Goal: Communication & Community: Answer question/provide support

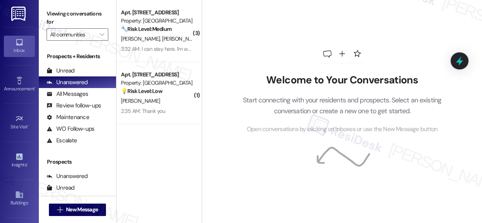
click at [249, 151] on div "Welcome to Your Conversations Start connecting with your residents and prospect…" at bounding box center [342, 89] width 233 height 178
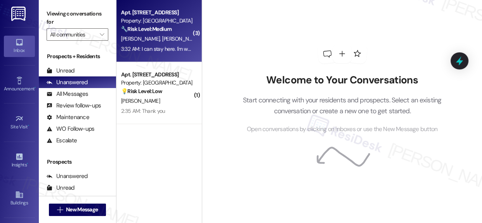
click at [162, 36] on span "[PERSON_NAME]" at bounding box center [181, 38] width 39 height 7
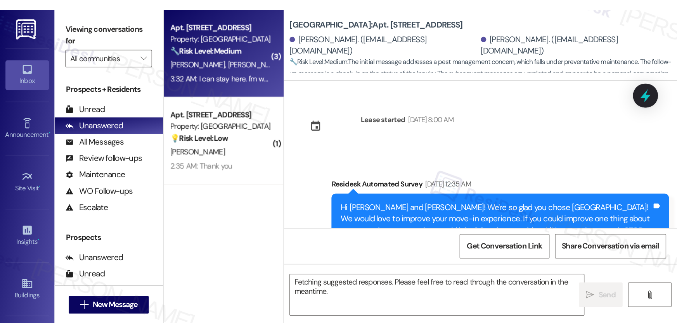
scroll to position [2563, 0]
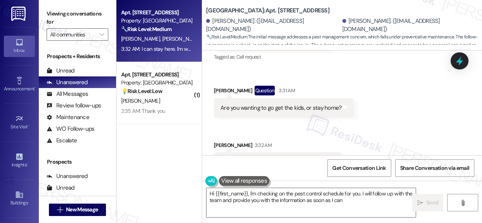
type textarea "Hi {{first_name}}, I'm checking on the pest control schedule for you. I will fo…"
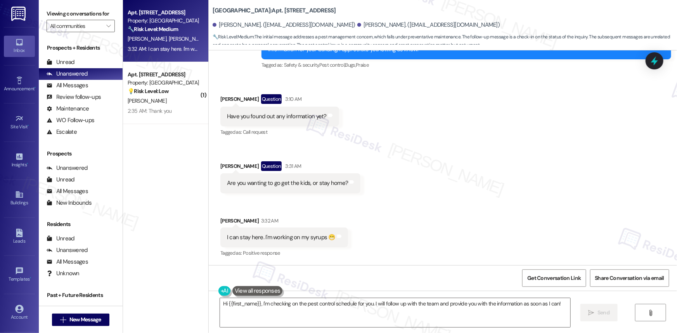
scroll to position [2245, 0]
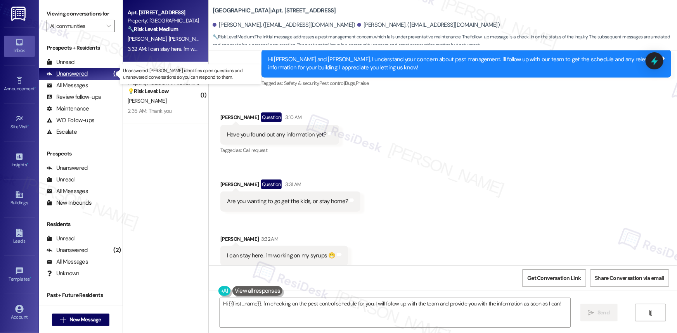
click at [73, 73] on div "Unanswered" at bounding box center [67, 74] width 41 height 8
click at [159, 26] on strong "🔧 Risk Level: Medium" at bounding box center [153, 29] width 50 height 7
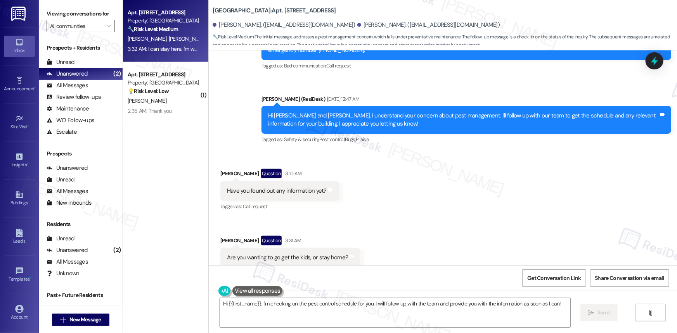
scroll to position [2175, 0]
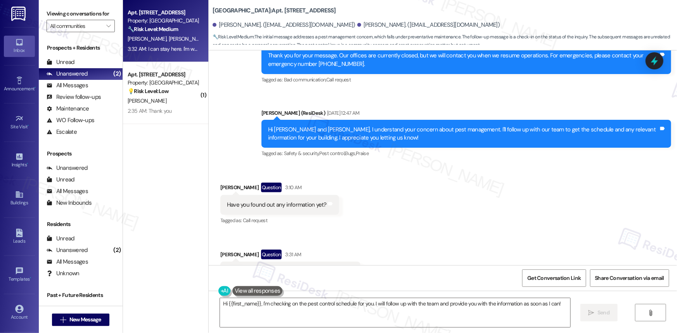
click at [372, 126] on div "Hi [PERSON_NAME] and [PERSON_NAME], I understand your concern about pest manage…" at bounding box center [463, 134] width 391 height 17
click at [434, 125] on div "Hi [PERSON_NAME] and [PERSON_NAME], I understand your concern about pest manage…" at bounding box center [466, 134] width 410 height 28
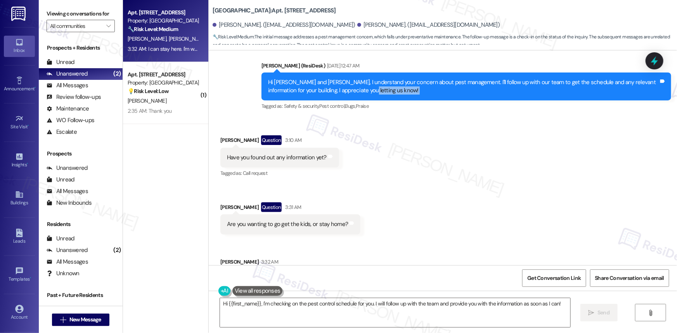
scroll to position [2210, 0]
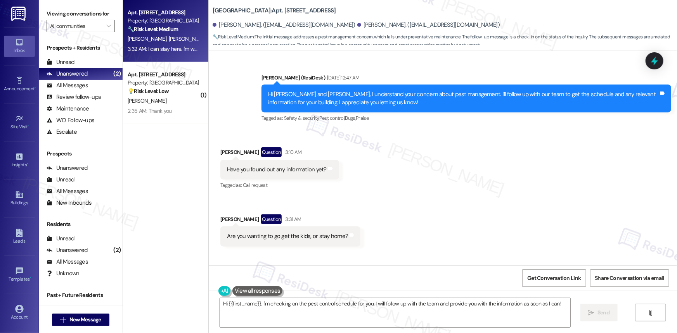
click at [329, 90] on div "Hi [PERSON_NAME] and [PERSON_NAME], I understand your concern about pest manage…" at bounding box center [463, 98] width 391 height 17
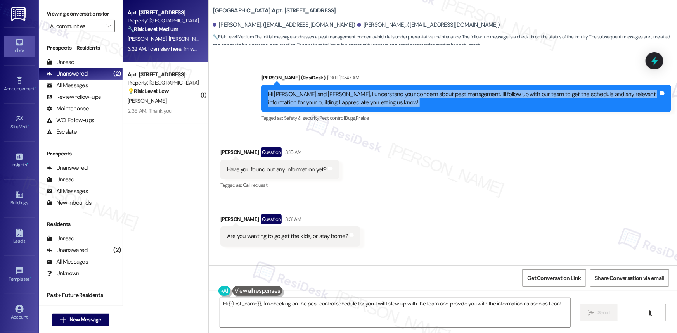
click at [329, 90] on div "Hi [PERSON_NAME] and [PERSON_NAME], I understand your concern about pest manage…" at bounding box center [463, 98] width 391 height 17
copy div "Hi [PERSON_NAME] and [PERSON_NAME], I understand your concern about pest manage…"
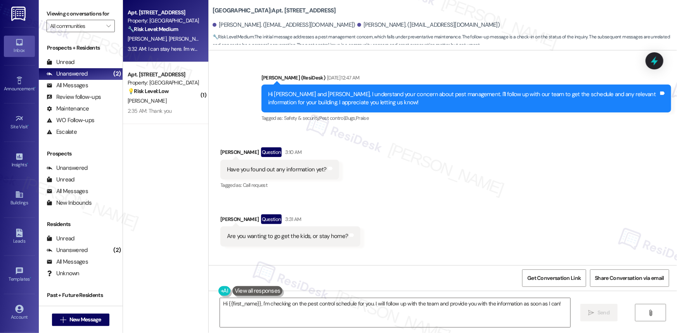
click at [406, 130] on div "Received via SMS [PERSON_NAME] Question 3:10 AM Have you found out any informat…" at bounding box center [443, 224] width 468 height 188
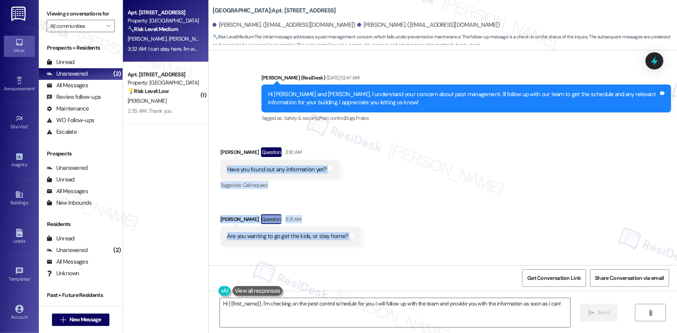
drag, startPoint x: 222, startPoint y: 151, endPoint x: 435, endPoint y: 152, distance: 213.3
click at [280, 223] on div "Received via SMS [PERSON_NAME] Question 3:10 AM Have you found out any informat…" at bounding box center [443, 224] width 468 height 188
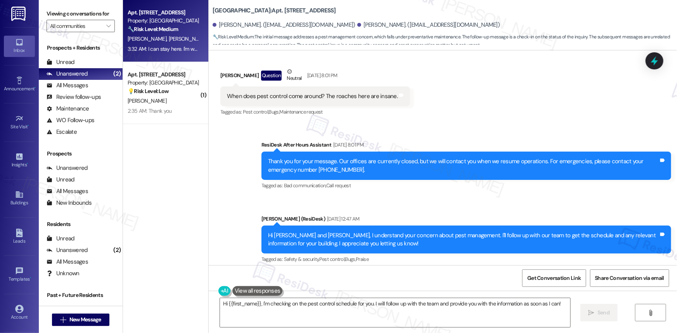
scroll to position [2034, 0]
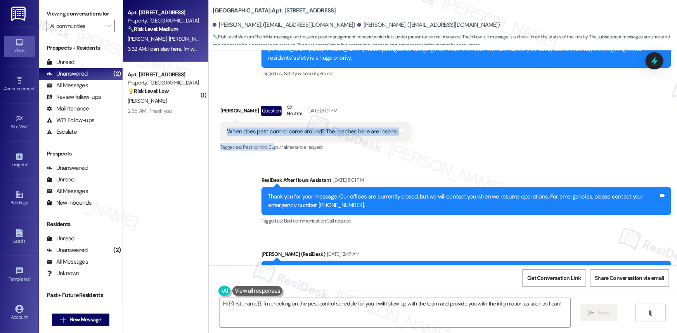
drag, startPoint x: 223, startPoint y: 111, endPoint x: 285, endPoint y: 158, distance: 78.3
click at [283, 154] on div "Lease started [DATE] 8:00 AM Survey, sent via SMS Residesk Automated Survey [DA…" at bounding box center [443, 157] width 468 height 215
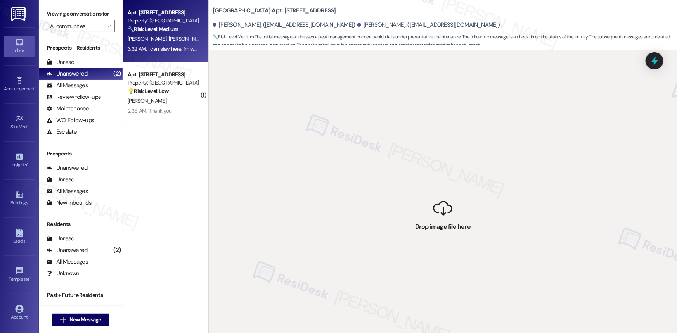
click at [163, 27] on strong "🔧 Risk Level: Medium" at bounding box center [153, 29] width 50 height 7
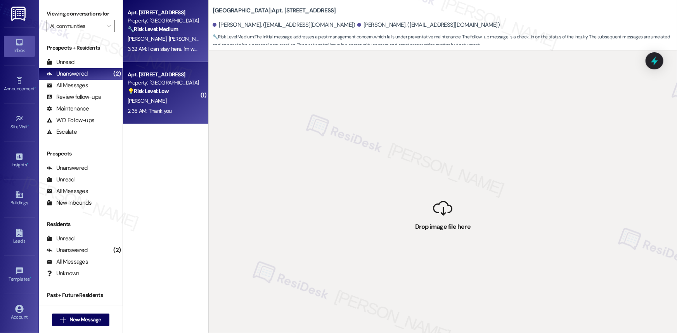
click at [140, 85] on div "Property: [GEOGRAPHIC_DATA]" at bounding box center [164, 83] width 72 height 8
click at [158, 31] on strong "🔧 Risk Level: Medium" at bounding box center [153, 29] width 50 height 7
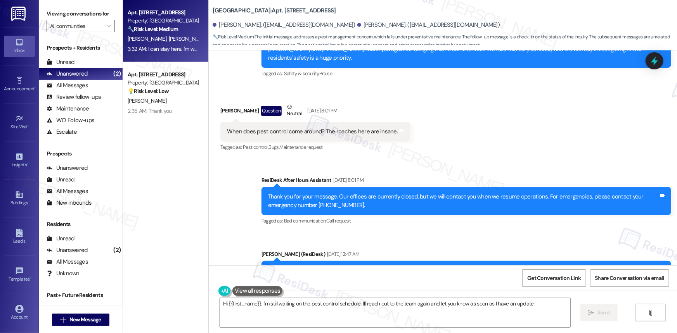
type textarea "Hi {{first_name}}, I'm still waiting on the pest control schedule. I'll reach o…"
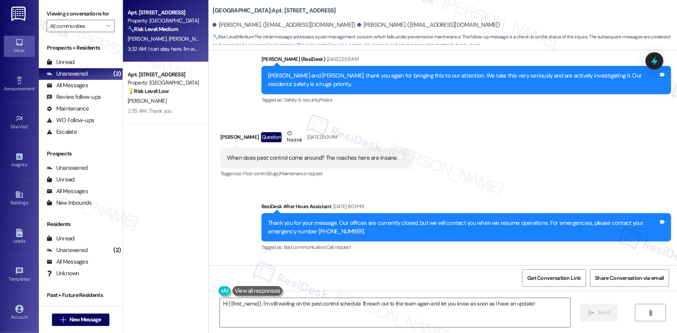
scroll to position [2032, 0]
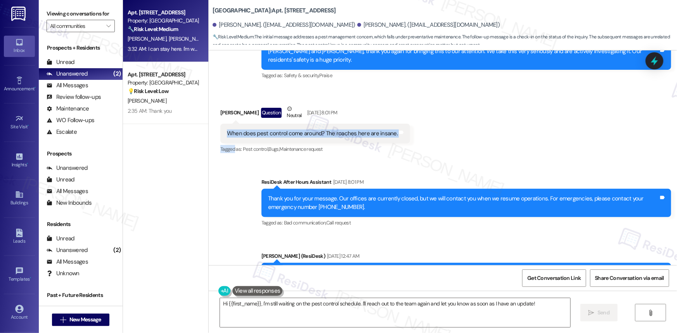
drag, startPoint x: 223, startPoint y: 116, endPoint x: 232, endPoint y: 135, distance: 20.6
click at [232, 132] on div "[PERSON_NAME] Question Neutral [DATE] 8:01 PM When does pest control come aroun…" at bounding box center [315, 130] width 190 height 50
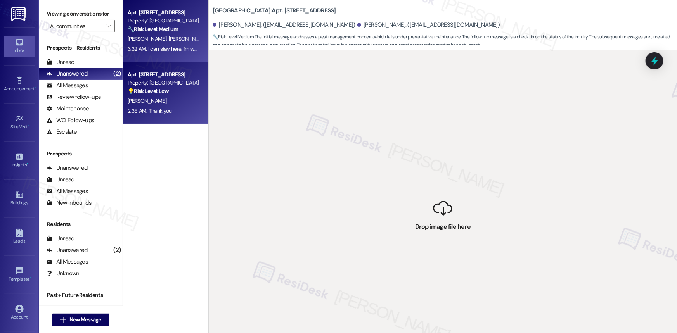
click at [152, 90] on strong "💡 Risk Level: Low" at bounding box center [148, 91] width 41 height 7
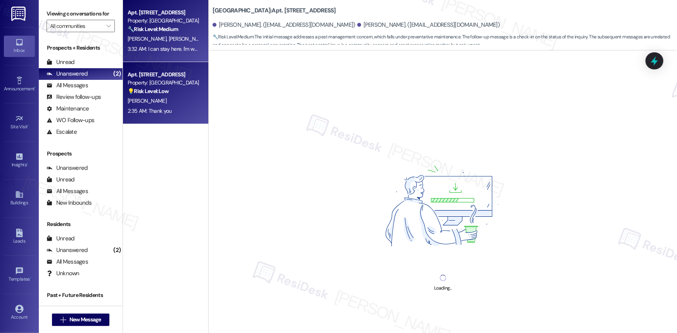
click at [150, 51] on div "3:32 AM: I can stay here. I'm working on my syrups 😁 3:32 AM: I can stay here. …" at bounding box center [188, 48] width 120 height 7
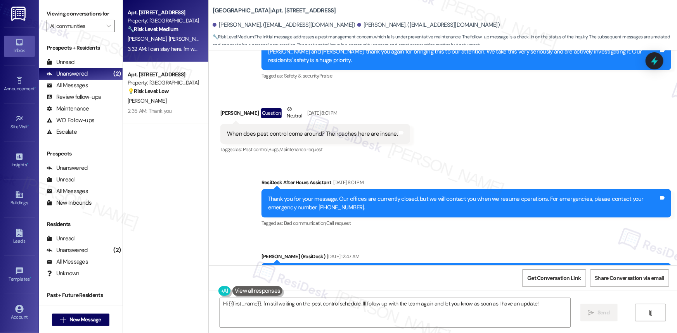
scroll to position [2064, 0]
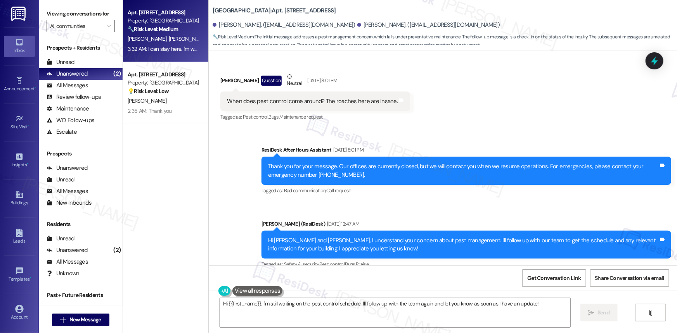
click at [268, 97] on div "When does pest control come around? The roaches here are insane." at bounding box center [312, 101] width 171 height 8
click at [270, 97] on div "When does pest control come around? The roaches here are insane." at bounding box center [312, 101] width 171 height 8
click at [221, 73] on div "[PERSON_NAME] Question Neutral [DATE] 8:01 PM" at bounding box center [315, 82] width 190 height 19
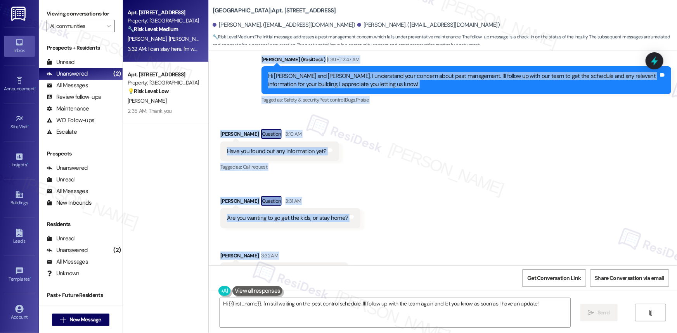
scroll to position [2245, 0]
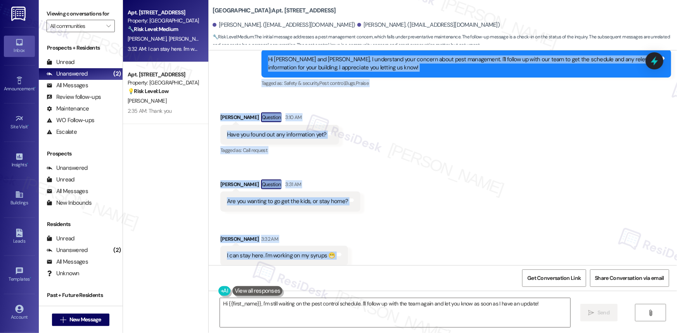
drag, startPoint x: 221, startPoint y: 61, endPoint x: 235, endPoint y: 260, distance: 199.8
click at [235, 223] on div "Lease started [DATE] 8:00 AM Survey, sent via SMS Residesk Automated Survey [DA…" at bounding box center [443, 157] width 468 height 215
copy div "[PERSON_NAME] Question Neutral [DATE] 8:01 PM When does pest control come aroun…"
drag, startPoint x: 236, startPoint y: 237, endPoint x: 267, endPoint y: 148, distance: 94.1
click at [264, 145] on div "Tagged as: Call request Click to highlight conversations about Call request" at bounding box center [279, 150] width 119 height 11
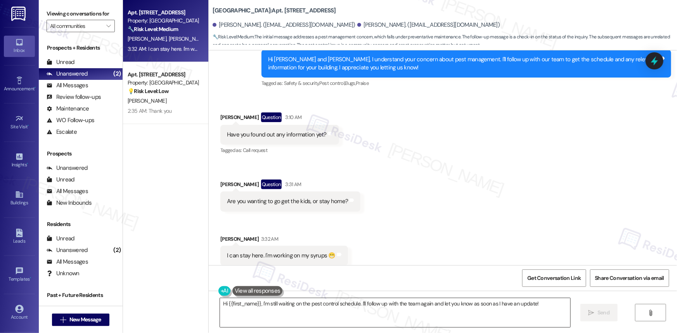
click at [368, 223] on textarea "Hi {{first_name}}, I'm still waiting on the pest control schedule. I'll follow …" at bounding box center [395, 312] width 350 height 29
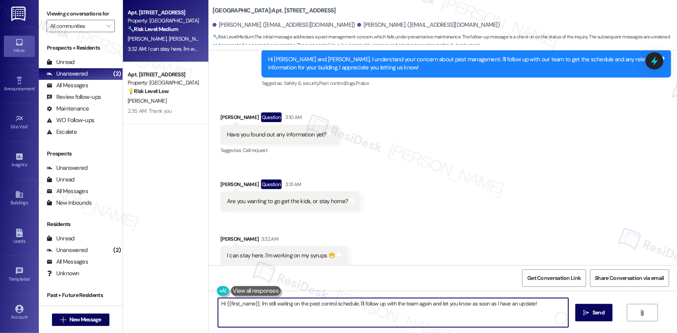
click at [258, 223] on textarea "Hi {{first_name}}, I'm still waiting on the pest control schedule. I'll follow …" at bounding box center [393, 312] width 350 height 29
drag, startPoint x: 258, startPoint y: 303, endPoint x: 549, endPoint y: 323, distance: 292.3
click at [481, 223] on textarea "Hi {{first_name}}, I'm still waiting on the pest control schedule. I'll follow …" at bounding box center [393, 312] width 350 height 29
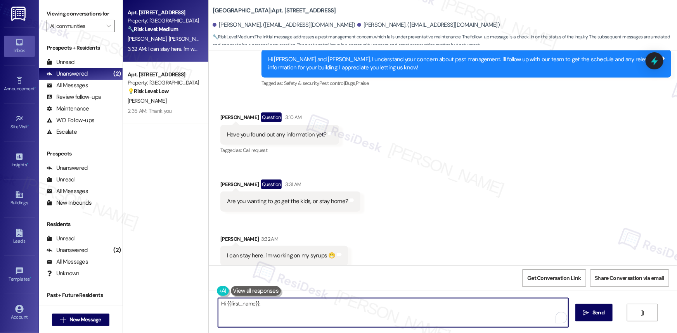
paste textarea "Thank you for bringing this to our attention. We understand how frustrating pes…"
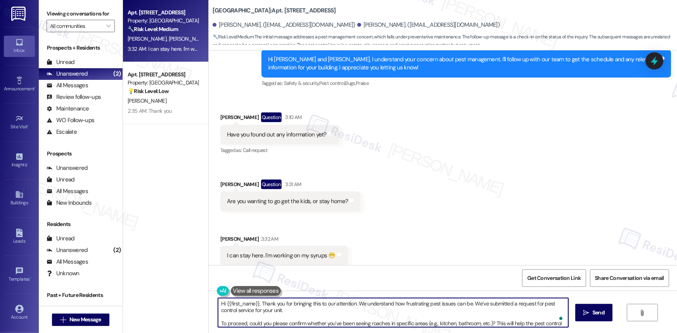
scroll to position [6, 0]
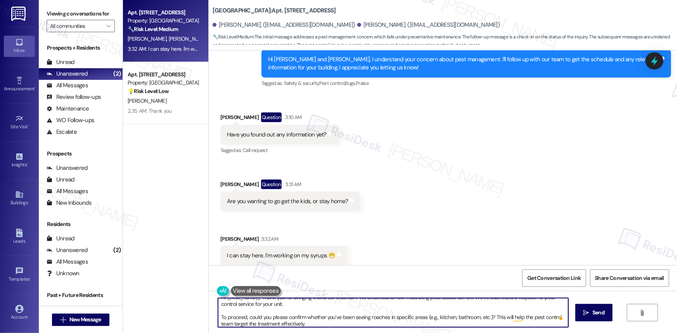
click at [218, 223] on textarea "Hi {{first_name}}, Thank you for bringing this to our attention. We understand …" at bounding box center [393, 312] width 350 height 29
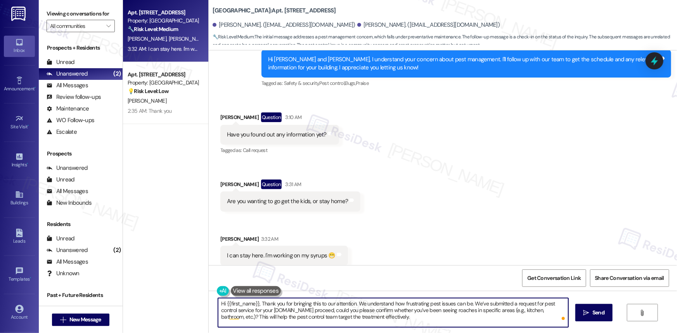
scroll to position [0, 0]
click at [224, 223] on textarea "Hi {{first_name}}, Thank you for bringing this to our attention. We understand …" at bounding box center [393, 312] width 350 height 29
click at [228, 223] on textarea "Hi {{first_name}}, Thank you for bringing this to our attention. We understand …" at bounding box center [393, 312] width 350 height 29
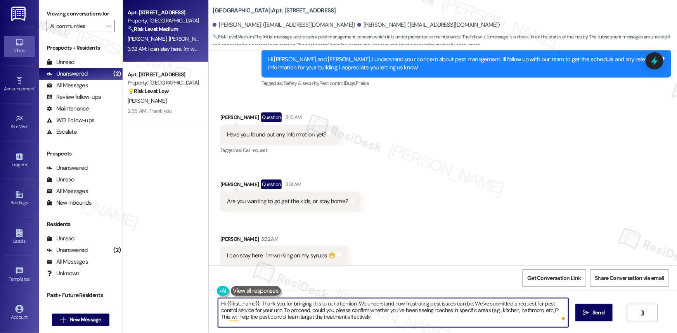
click at [228, 223] on textarea "Hi {{first_name}}, Thank you for bringing this to our attention. We understand …" at bounding box center [393, 312] width 350 height 29
click at [481, 223] on textarea "Hi {{first_name}}, Thank you for bringing this to our attention. We understand …" at bounding box center [393, 312] width 350 height 29
click at [389, 223] on textarea "Hi {{first_name}}, Thank you for bringing this to our attention. We understand …" at bounding box center [393, 312] width 350 height 29
click at [384, 223] on textarea "Hi {{first_name}}, Thank you for bringing this to our attention. We understand …" at bounding box center [393, 312] width 350 height 29
click at [432, 223] on textarea "Hi {{first_name}}, Thank you for bringing this to our attention. We understand …" at bounding box center [393, 312] width 350 height 29
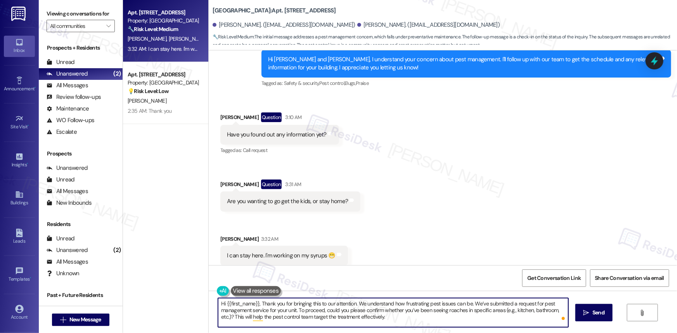
click at [432, 223] on textarea "Hi {{first_name}}, Thank you for bringing this to our attention. We understand …" at bounding box center [393, 312] width 350 height 29
click at [453, 223] on textarea "Hi {{first_name}}, Thank you for bringing this to our attention. We understand …" at bounding box center [393, 312] width 350 height 29
click at [363, 223] on textarea "Hi {{first_name}}, Thank you for bringing this to our attention. We understand …" at bounding box center [393, 312] width 350 height 29
click at [405, 223] on textarea "Hi {{first_name}}, Thank you for bringing this to our attention. We understand …" at bounding box center [393, 312] width 350 height 29
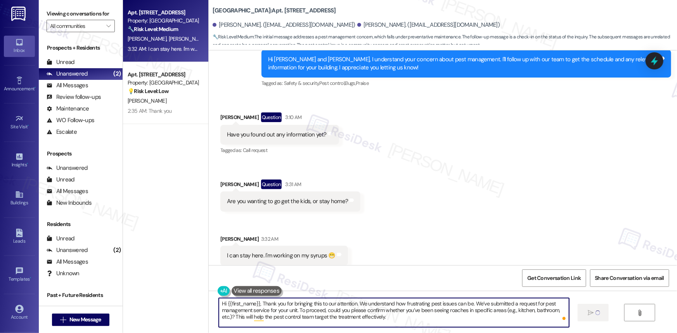
type textarea "Hi {{first_name}}, Thank you for bringing this to our attention. We understand …"
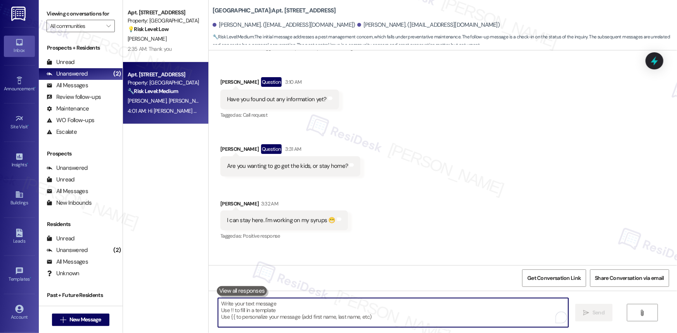
scroll to position [2316, 0]
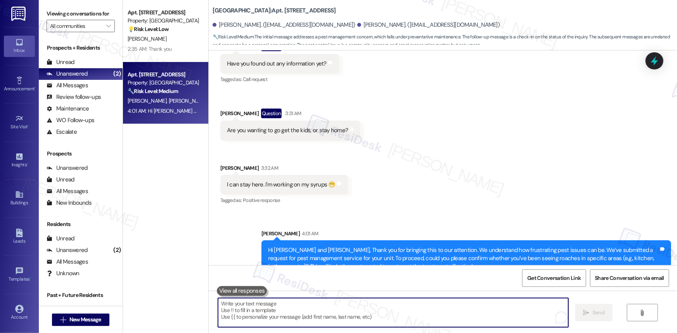
click at [399, 223] on textarea "To enrich screen reader interactions, please activate Accessibility in Grammarl…" at bounding box center [393, 312] width 350 height 29
paste textarea "Also, please let us know if we have your permission to enter the unit for treat…"
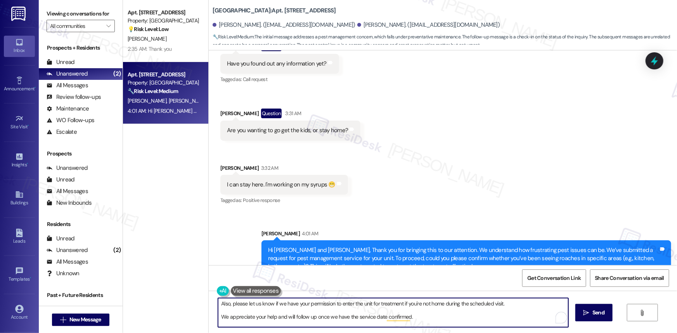
click at [218, 223] on textarea "Also, please let us know if we have your permission to enter the unit for treat…" at bounding box center [393, 312] width 350 height 29
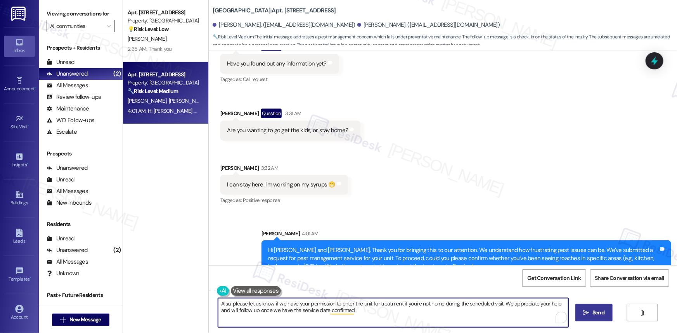
type textarea "Also, please let us know if we have your permission to enter the unit for treat…"
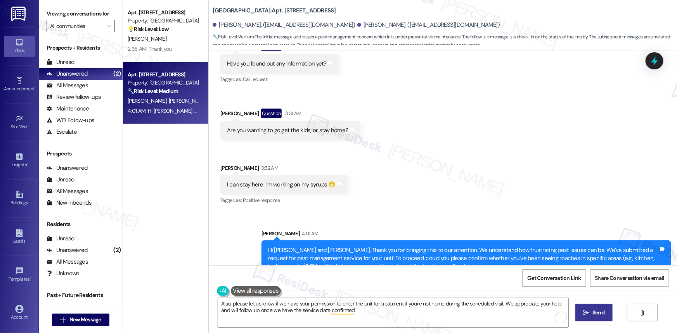
click at [481, 223] on span "Send" at bounding box center [598, 313] width 12 height 8
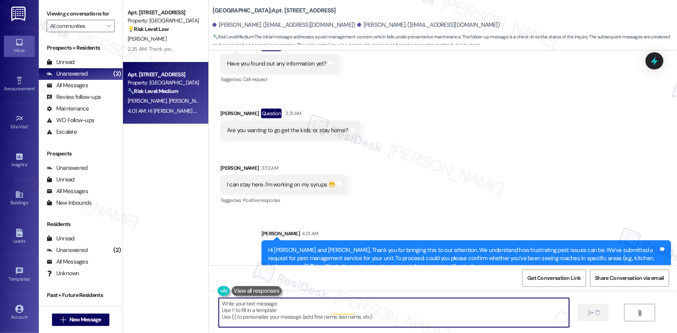
click at [320, 223] on textarea "Also, please let us know if we have your permission to enter the unit for treat…" at bounding box center [394, 312] width 350 height 29
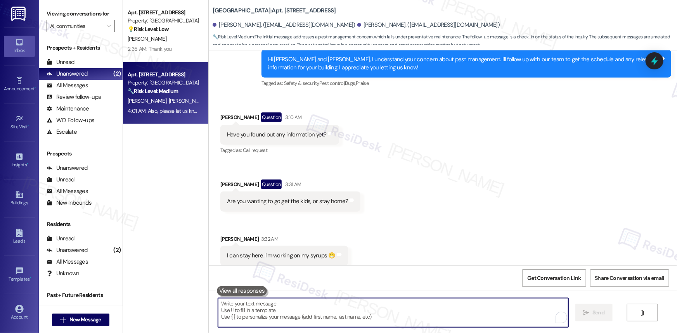
scroll to position [2379, 0]
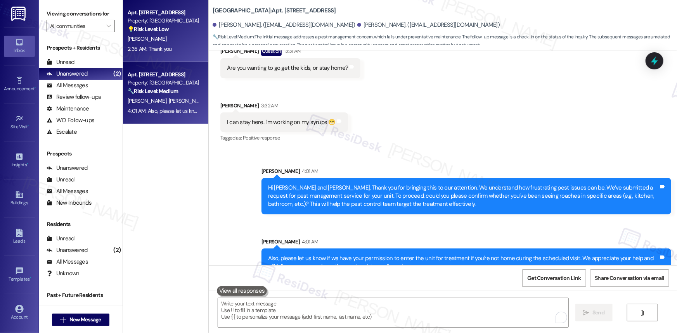
click at [140, 38] on span "[PERSON_NAME]" at bounding box center [147, 38] width 39 height 7
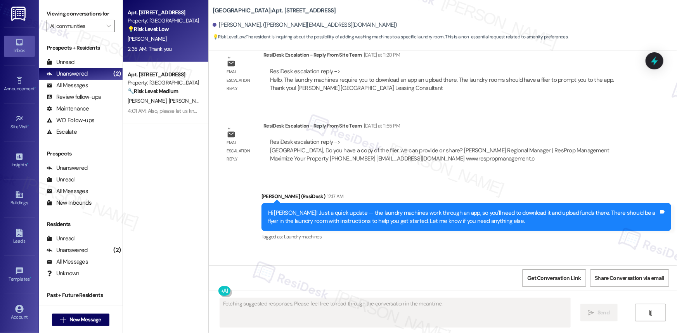
scroll to position [5879, 0]
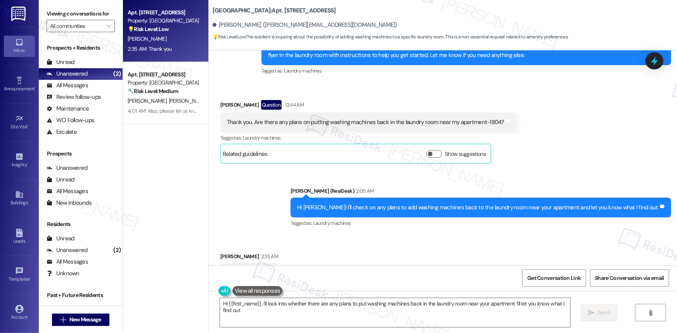
type textarea "Hi {{first_name}}, I'll look into whether there are any plans to put washing ma…"
click at [481, 223] on div "Received via SMS [PERSON_NAME] 2:35 AM Thank you Tags and notes Tagged as: Prai…" at bounding box center [443, 268] width 468 height 66
click at [262, 223] on textarea "Hi {{first_name}}, I'll look into whether there are any plans to put washing ma…" at bounding box center [395, 312] width 350 height 29
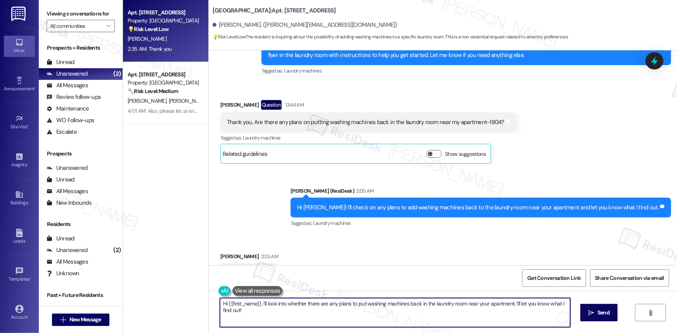
drag, startPoint x: 261, startPoint y: 314, endPoint x: 220, endPoint y: 307, distance: 42.1
click at [220, 223] on textarea "Hi {{first_name}}, I'll look into whether there are any plans to put washing ma…" at bounding box center [395, 312] width 350 height 29
drag, startPoint x: 252, startPoint y: 313, endPoint x: 197, endPoint y: 297, distance: 57.7
click at [197, 223] on div "Apt. [STREET_ADDRESS] Property: [GEOGRAPHIC_DATA] 💡 Risk Level: Low The residen…" at bounding box center [400, 166] width 554 height 333
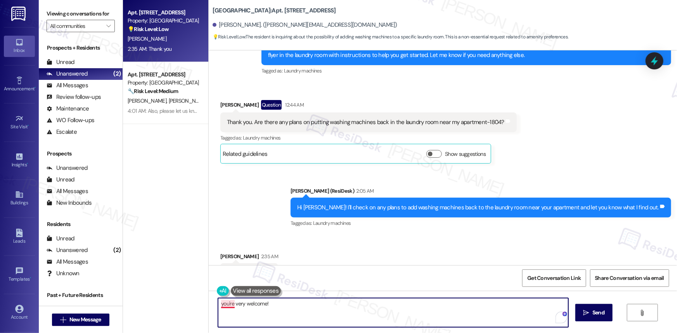
click at [224, 223] on textarea "you're very welcome!" at bounding box center [393, 312] width 350 height 29
click at [299, 223] on textarea "You're very welcome!" at bounding box center [393, 312] width 350 height 29
type textarea "You're very welcome! Just let me know if you need anything else."
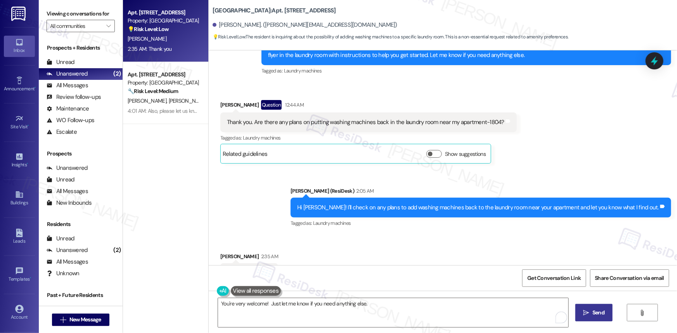
click at [481, 223] on button " Send" at bounding box center [594, 312] width 38 height 17
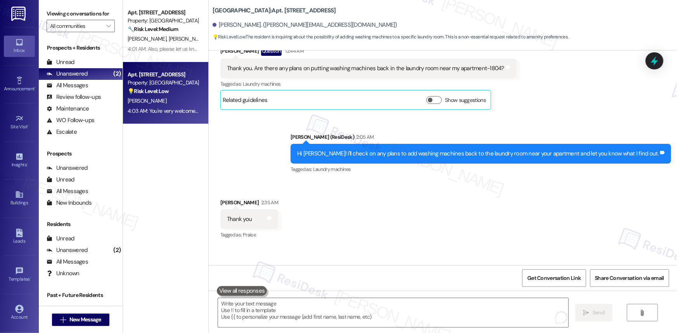
scroll to position [5933, 0]
